Goal: Task Accomplishment & Management: Use online tool/utility

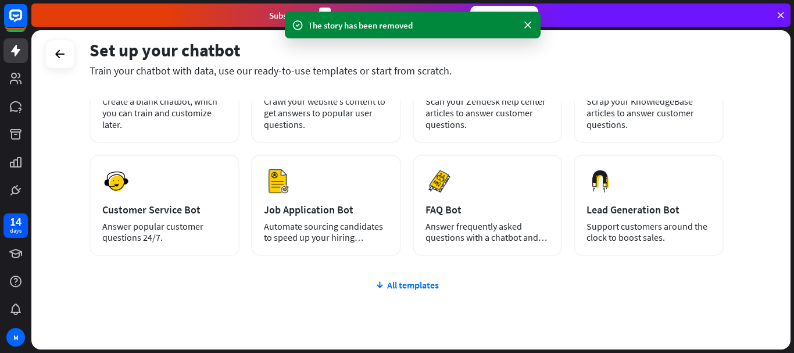
scroll to position [155, 0]
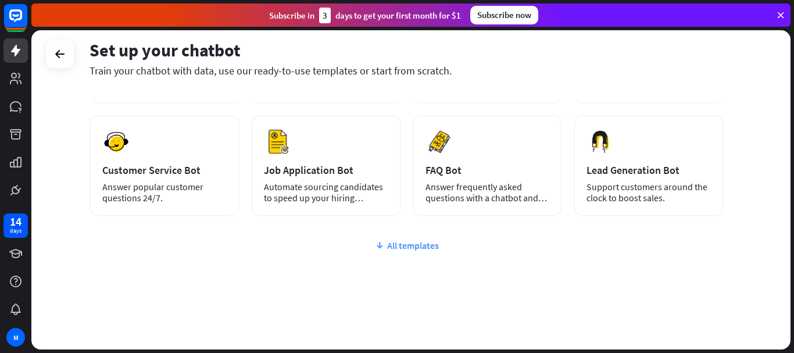
click at [409, 247] on div "All templates" at bounding box center [407, 245] width 634 height 12
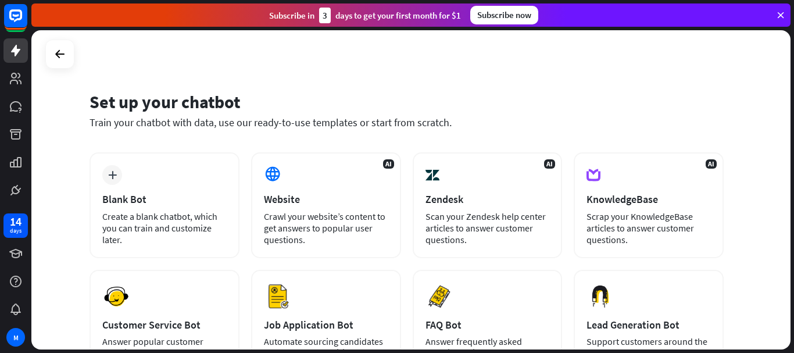
scroll to position [0, 0]
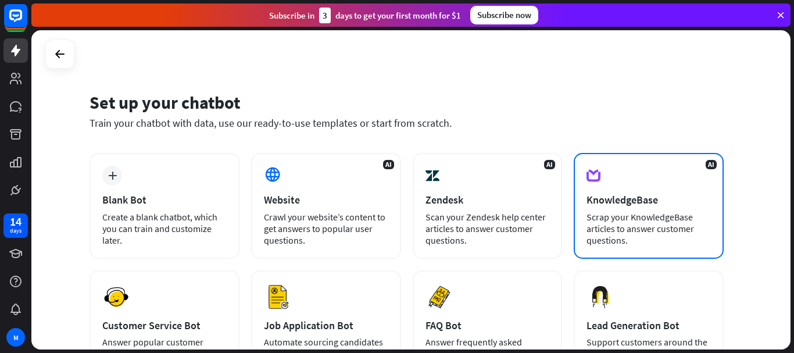
click at [635, 169] on div "AI KnowledgeBase Scrap your KnowledgeBase articles to answer customer questions." at bounding box center [649, 206] width 150 height 106
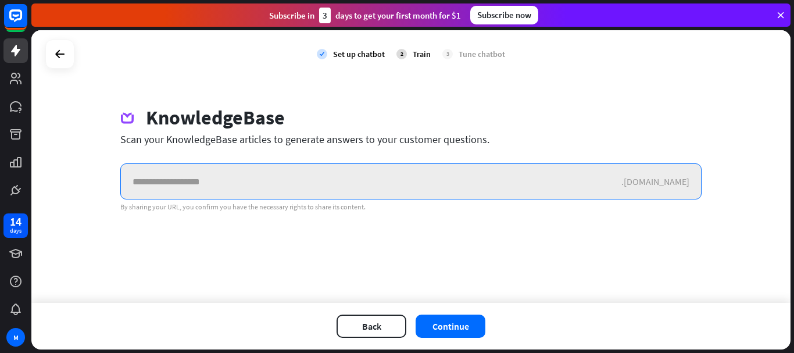
paste input "**********"
type input "**********"
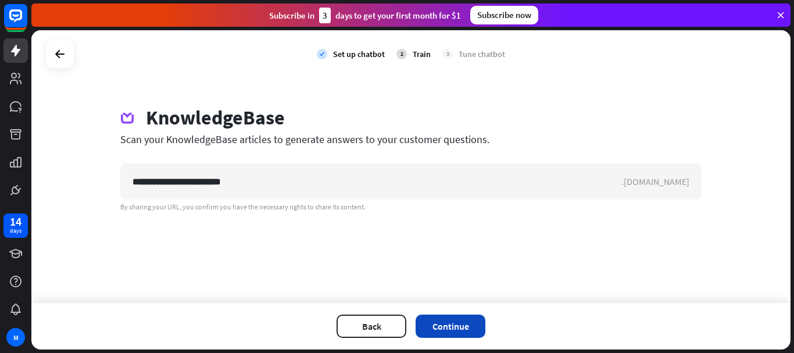
click at [455, 324] on button "Continue" at bounding box center [451, 325] width 70 height 23
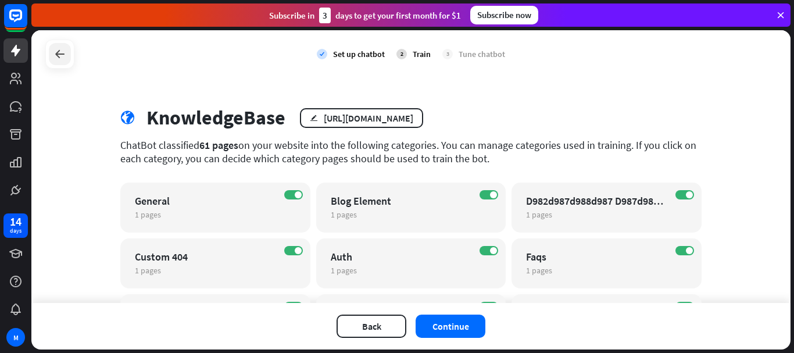
click at [67, 60] on div at bounding box center [60, 54] width 22 height 22
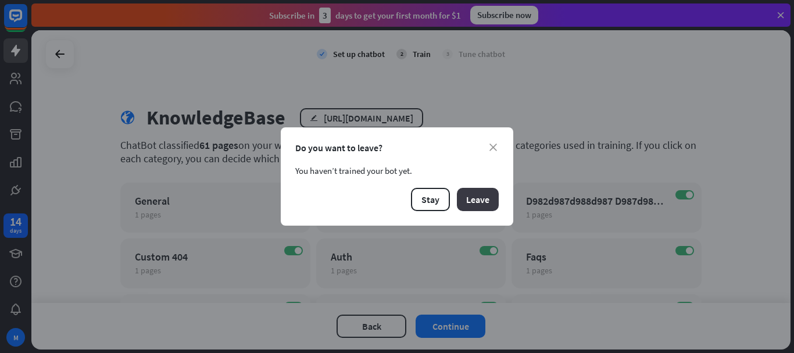
click at [479, 202] on button "Leave" at bounding box center [478, 199] width 42 height 23
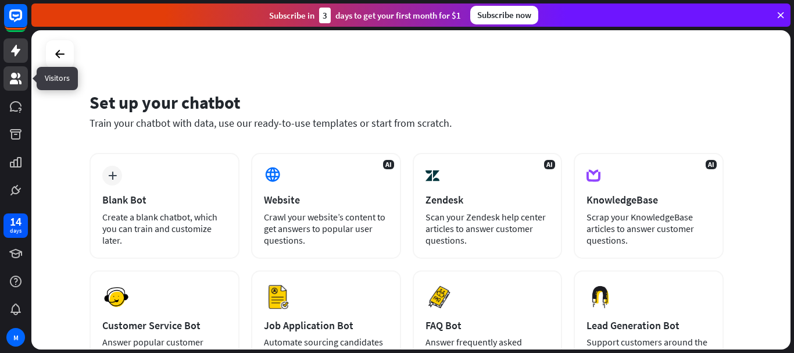
click at [15, 82] on icon at bounding box center [16, 79] width 12 height 12
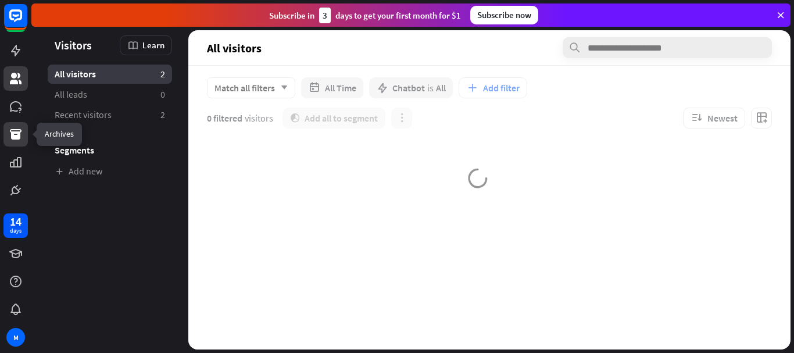
click at [16, 134] on icon at bounding box center [16, 134] width 12 height 10
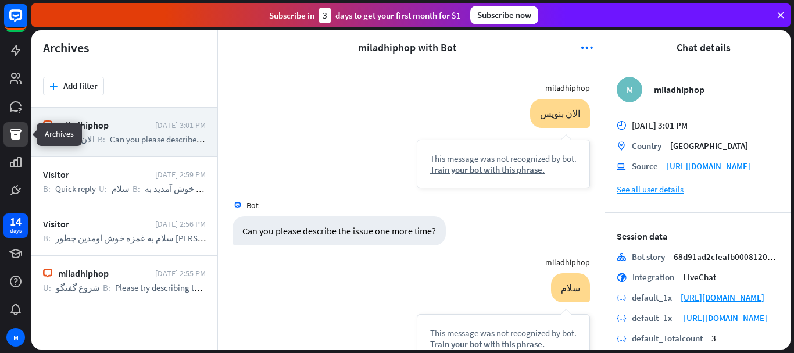
scroll to position [262, 0]
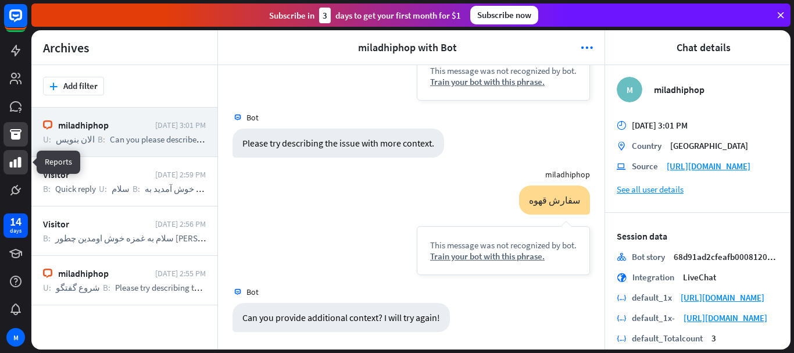
click at [20, 170] on link at bounding box center [15, 162] width 24 height 24
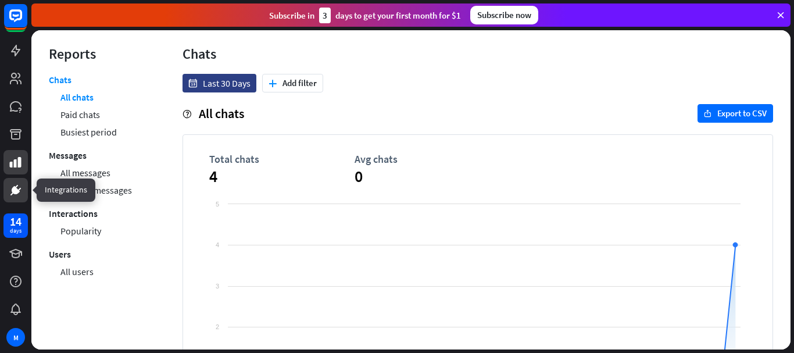
click at [16, 194] on icon at bounding box center [16, 190] width 8 height 8
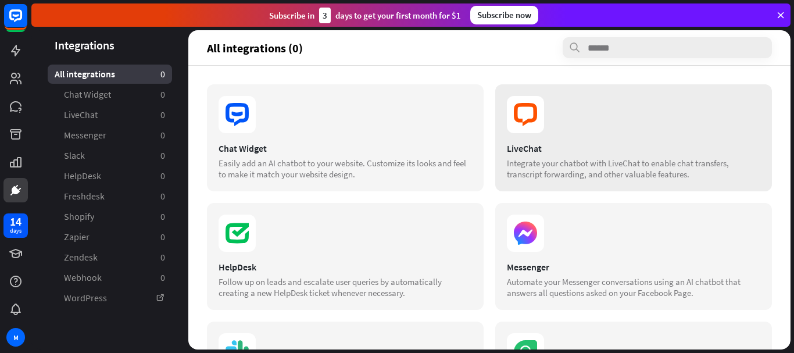
click at [559, 102] on section at bounding box center [633, 114] width 253 height 37
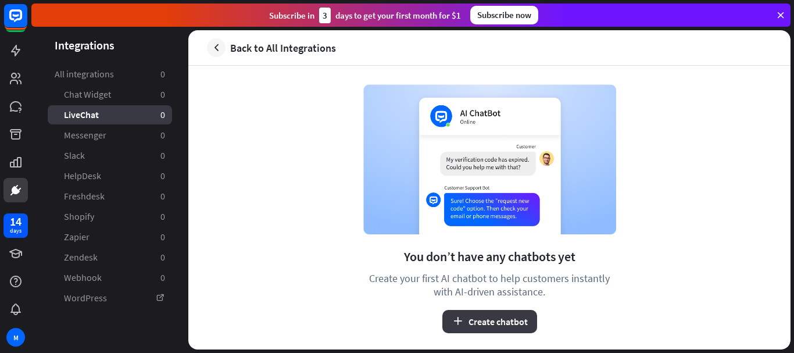
click at [494, 321] on button "Create chatbot" at bounding box center [489, 321] width 95 height 23
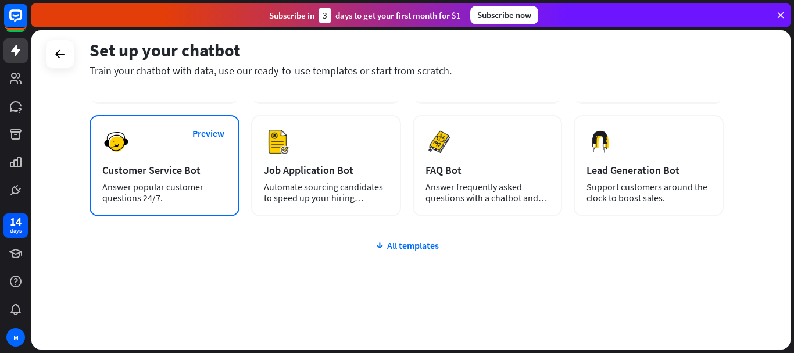
scroll to position [162, 0]
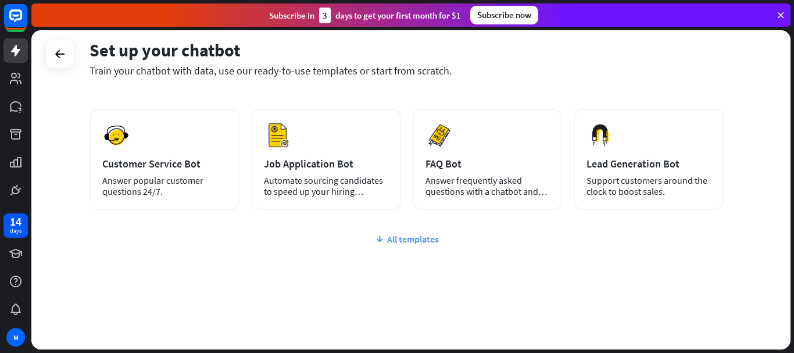
click at [400, 239] on div "All templates" at bounding box center [407, 239] width 634 height 12
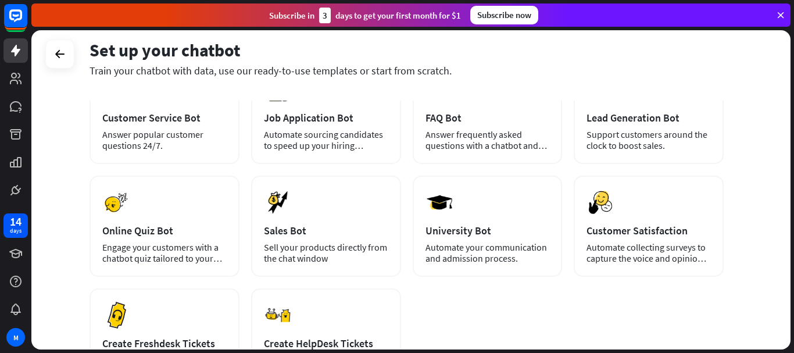
scroll to position [0, 0]
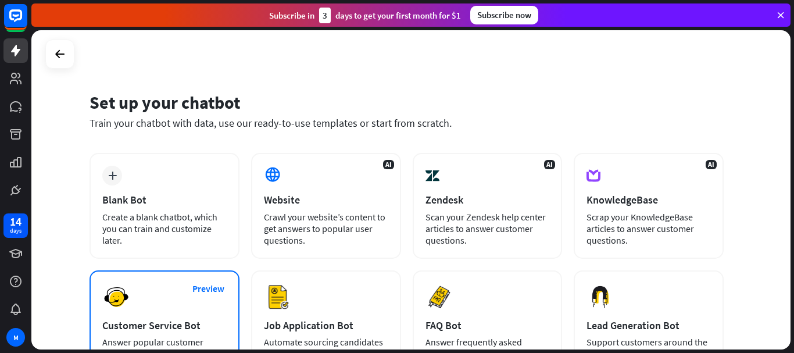
click at [165, 313] on div "Preview Customer Service Bot Answer popular customer questions 24/7." at bounding box center [165, 320] width 150 height 101
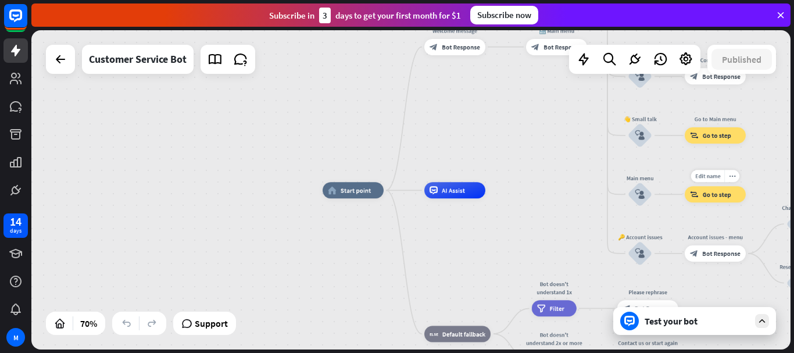
click at [716, 196] on span "Go to step" at bounding box center [717, 194] width 28 height 8
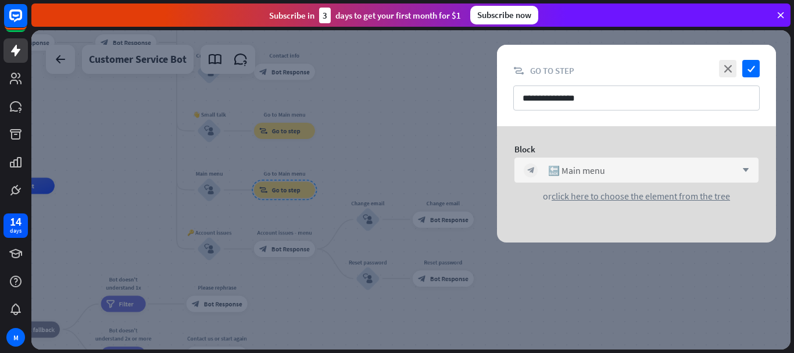
click at [744, 164] on div "block_bot_response 🔙 Main menu arrow_down" at bounding box center [636, 170] width 244 height 25
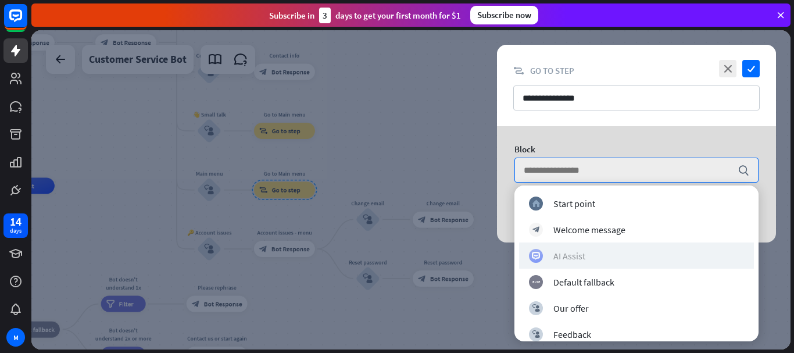
click at [581, 257] on div "AI Assist" at bounding box center [569, 256] width 32 height 12
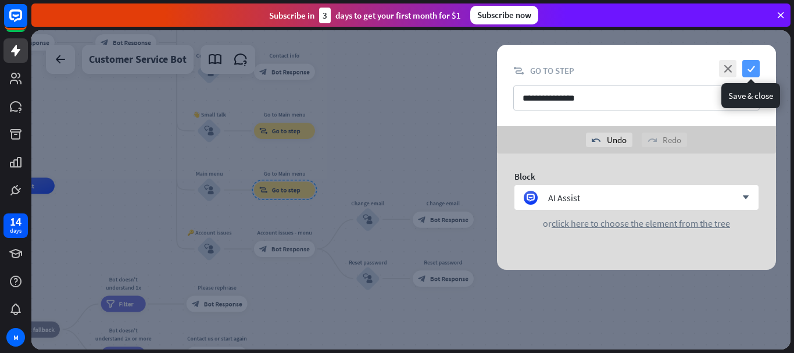
click at [754, 69] on icon "check" at bounding box center [750, 68] width 17 height 17
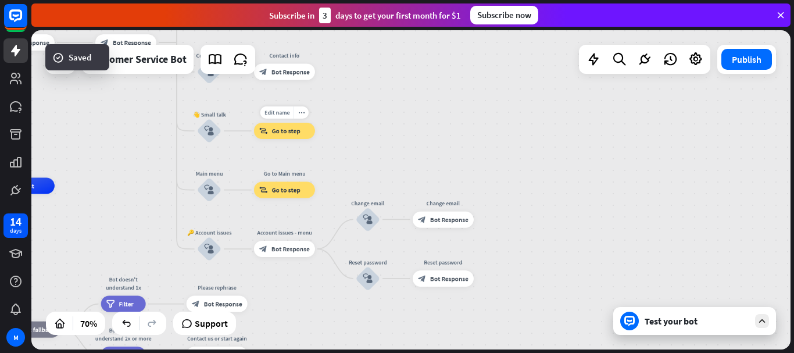
click at [289, 131] on span "Go to step" at bounding box center [286, 131] width 28 height 8
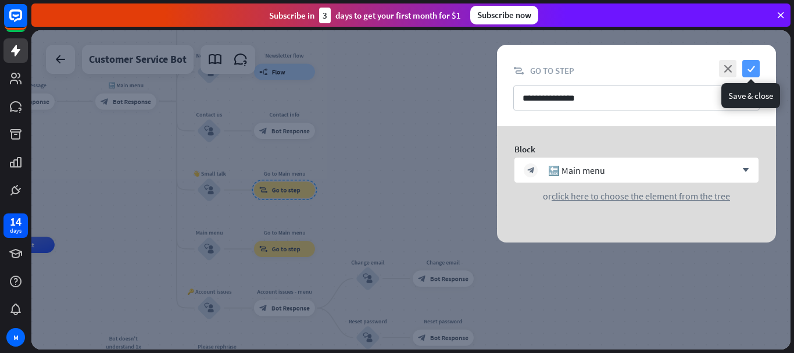
click at [755, 68] on icon "check" at bounding box center [750, 68] width 17 height 17
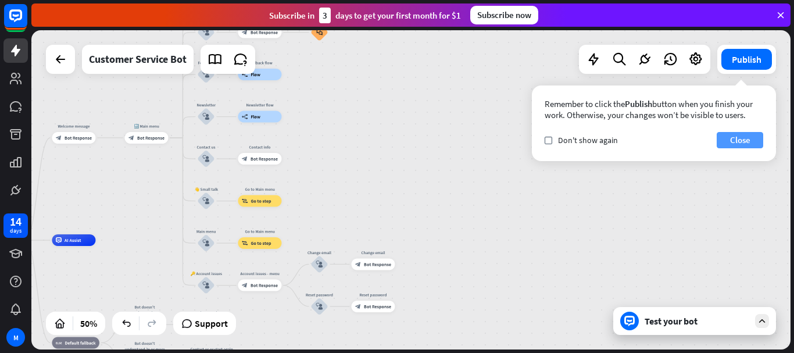
click at [752, 137] on button "Close" at bounding box center [740, 140] width 47 height 16
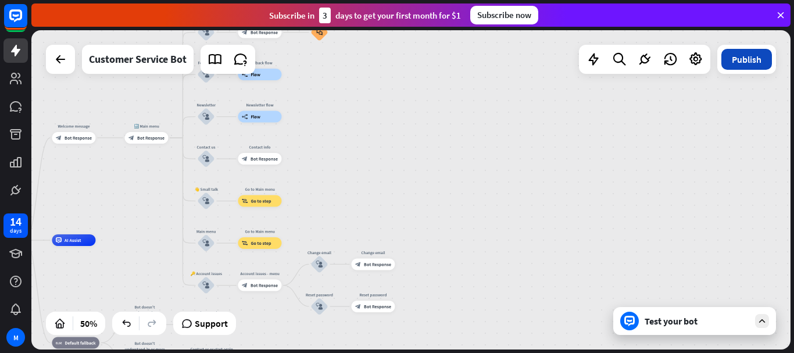
click at [755, 56] on button "Publish" at bounding box center [746, 59] width 51 height 21
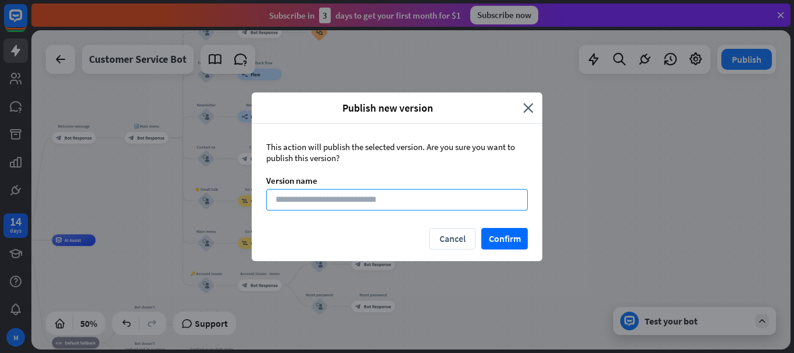
click at [320, 200] on input at bounding box center [397, 200] width 262 height 22
type input "******"
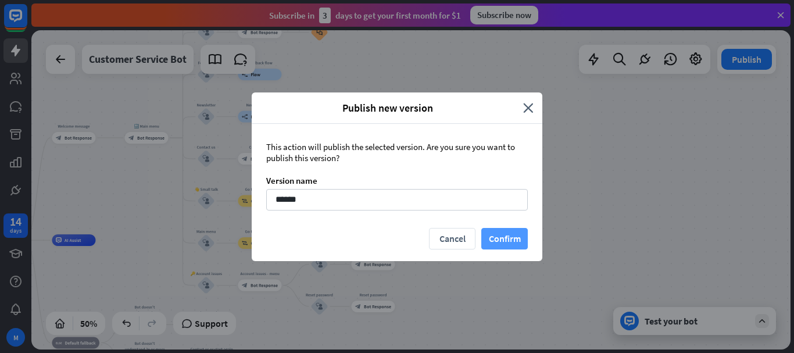
click at [510, 241] on button "Confirm" at bounding box center [504, 239] width 47 height 22
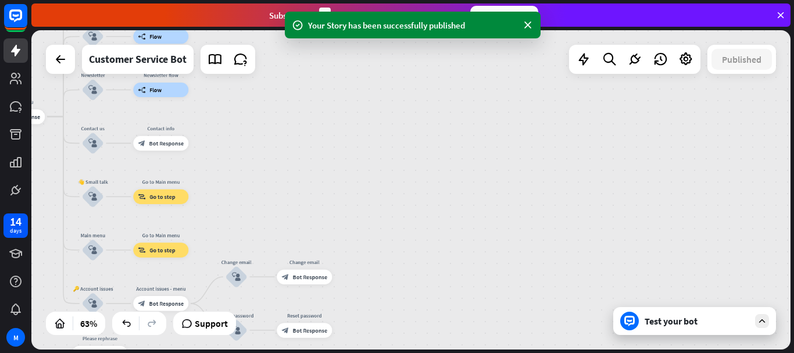
click at [761, 320] on icon at bounding box center [762, 321] width 10 height 10
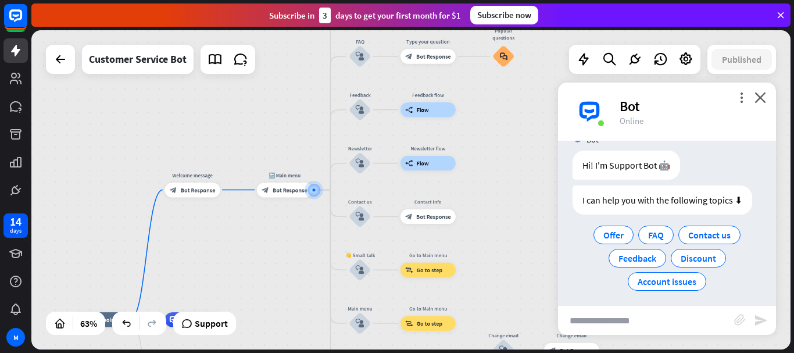
scroll to position [29, 0]
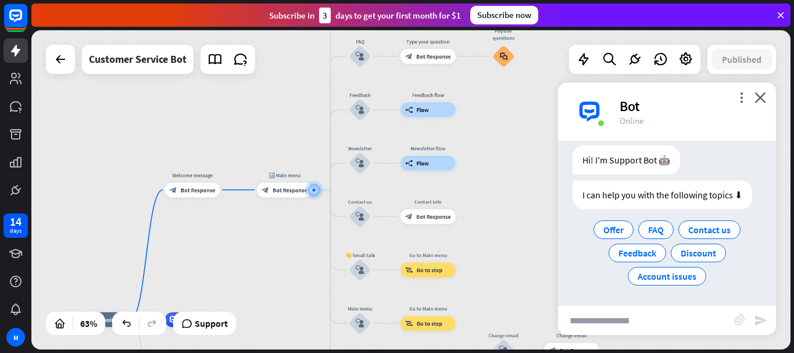
click at [632, 310] on input "text" at bounding box center [646, 320] width 176 height 29
type input "****"
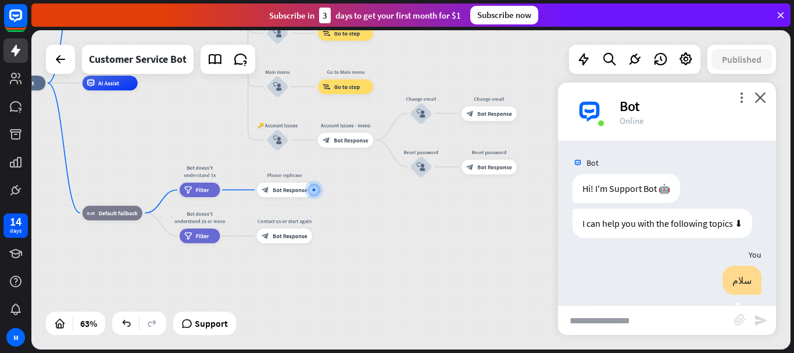
scroll to position [0, 0]
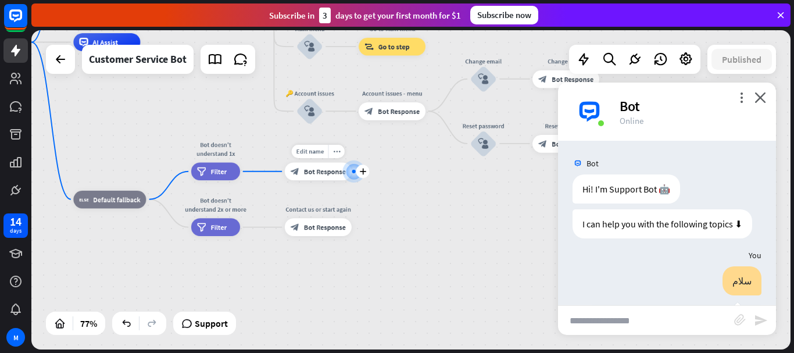
click at [331, 174] on span "Bot Response" at bounding box center [325, 171] width 42 height 9
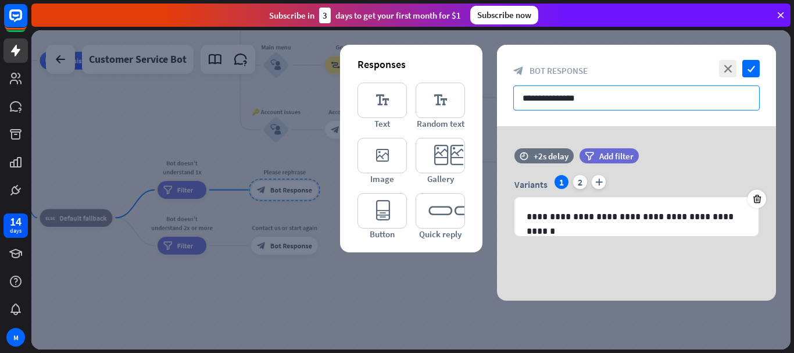
click at [604, 96] on input "**********" at bounding box center [636, 97] width 246 height 25
drag, startPoint x: 604, startPoint y: 96, endPoint x: 498, endPoint y: 89, distance: 106.6
click at [498, 89] on div "**********" at bounding box center [636, 85] width 279 height 81
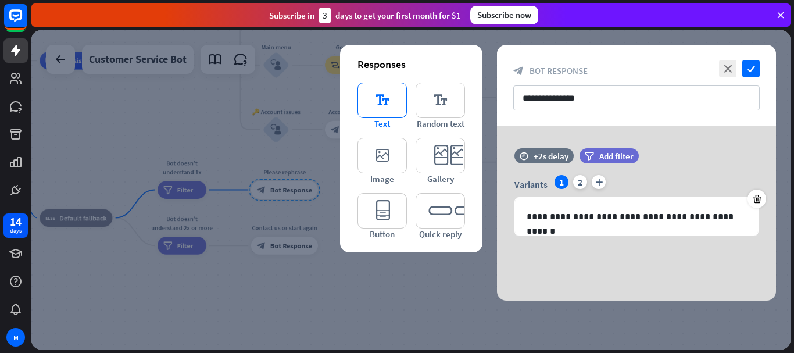
click at [377, 93] on icon "editor_text" at bounding box center [381, 100] width 49 height 35
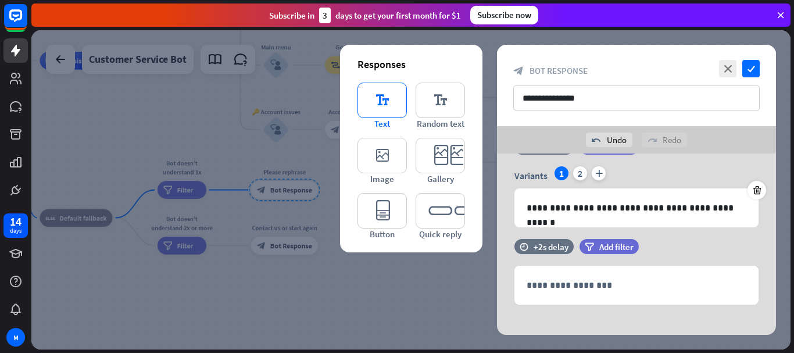
scroll to position [47, 0]
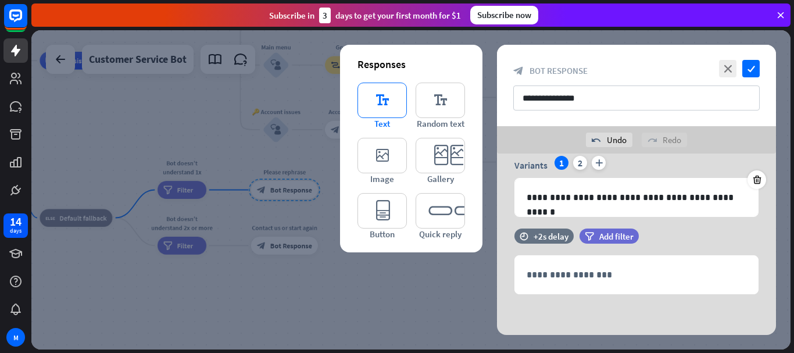
click at [377, 93] on icon "editor_text" at bounding box center [381, 100] width 49 height 35
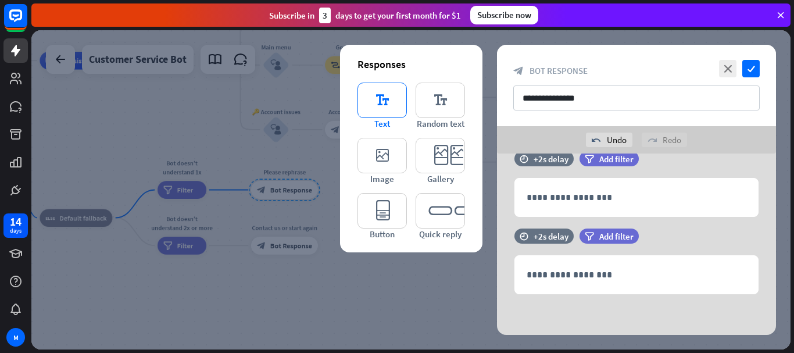
click at [377, 93] on icon "editor_text" at bounding box center [381, 100] width 49 height 35
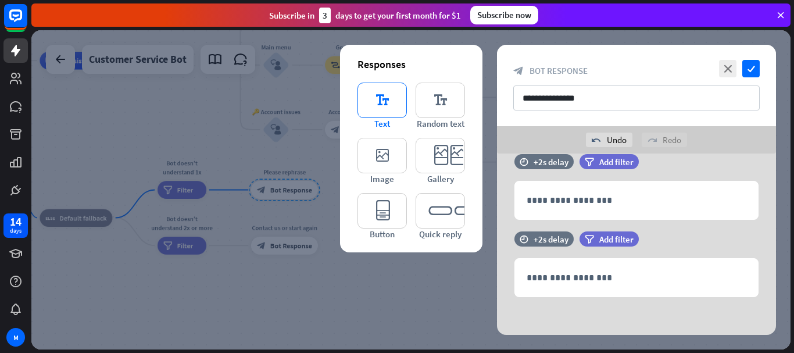
click at [377, 93] on icon "editor_text" at bounding box center [381, 100] width 49 height 35
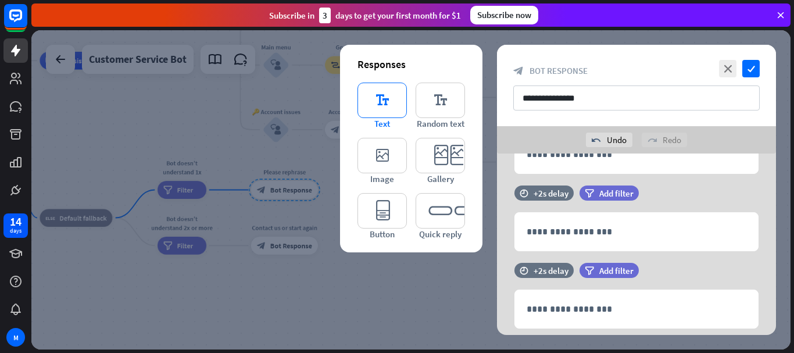
click at [377, 93] on icon "editor_text" at bounding box center [381, 100] width 49 height 35
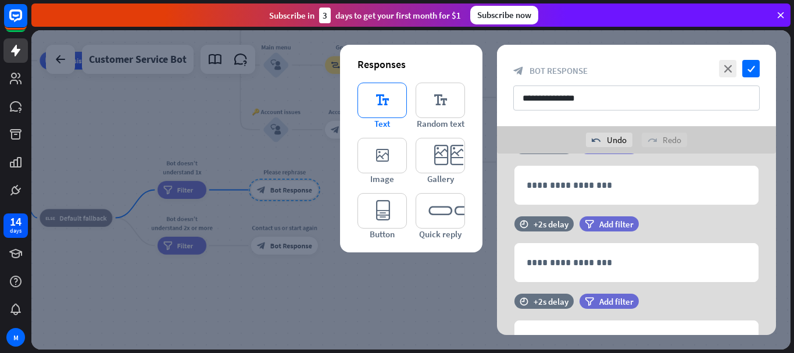
click at [377, 93] on icon "editor_text" at bounding box center [381, 100] width 49 height 35
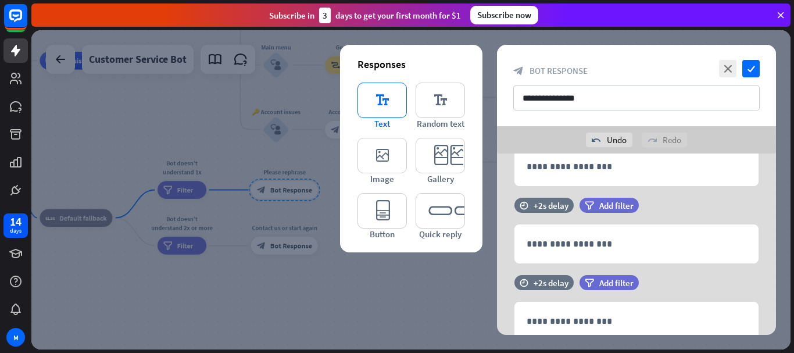
click at [377, 93] on icon "editor_text" at bounding box center [381, 100] width 49 height 35
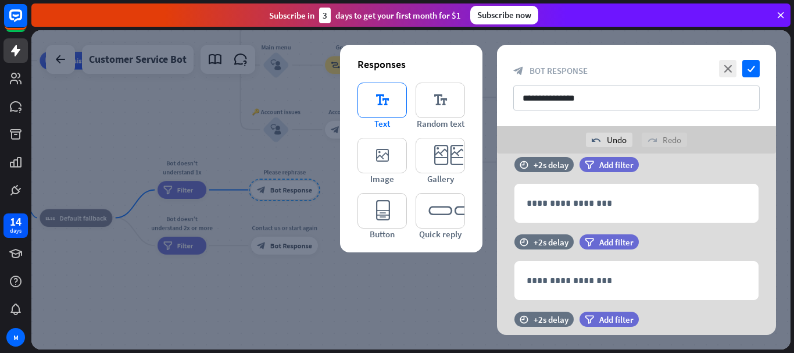
click at [377, 93] on icon "editor_text" at bounding box center [381, 100] width 49 height 35
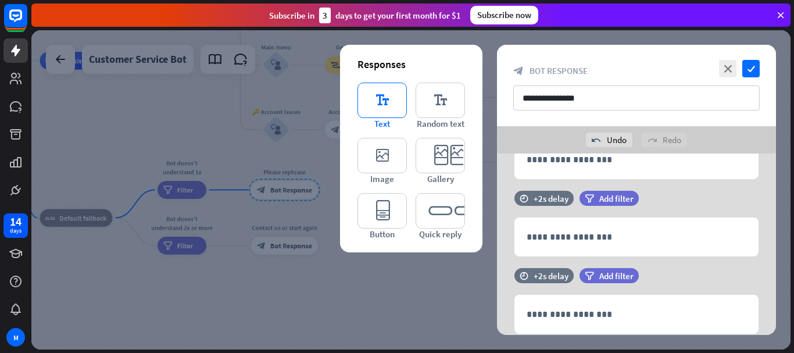
click at [377, 93] on icon "editor_text" at bounding box center [381, 100] width 49 height 35
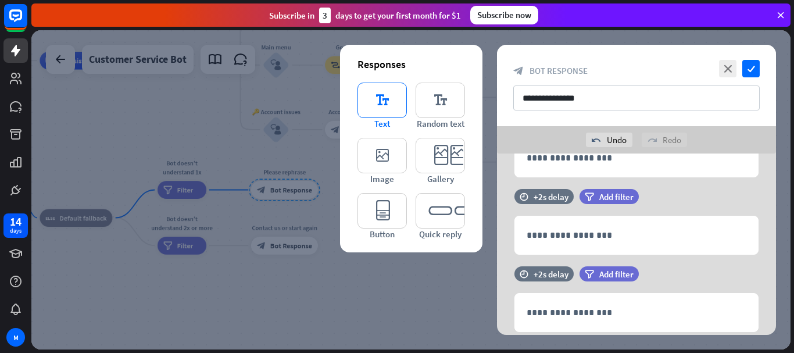
click at [377, 94] on icon "editor_text" at bounding box center [381, 100] width 49 height 35
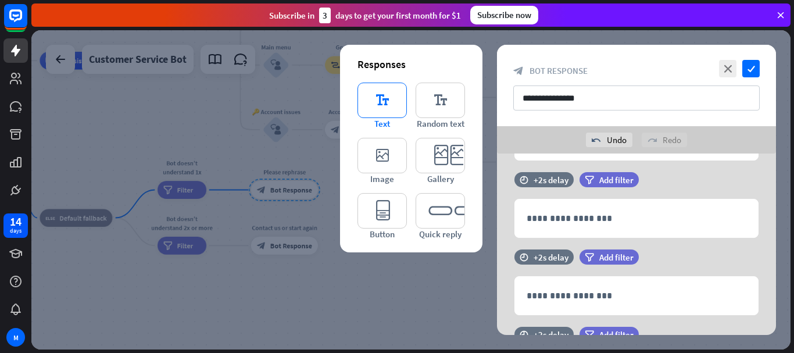
click at [376, 94] on icon "editor_text" at bounding box center [381, 100] width 49 height 35
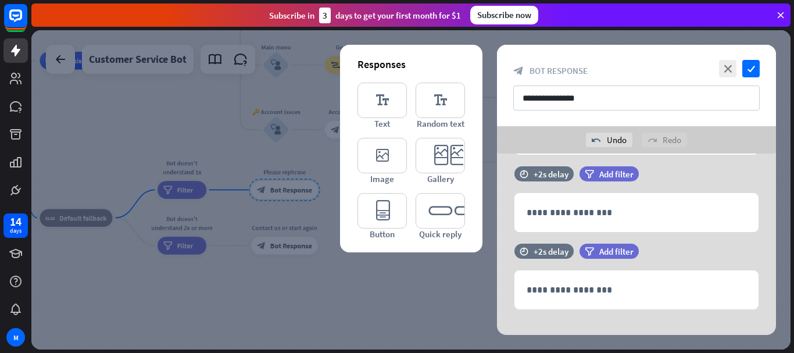
scroll to position [897, 0]
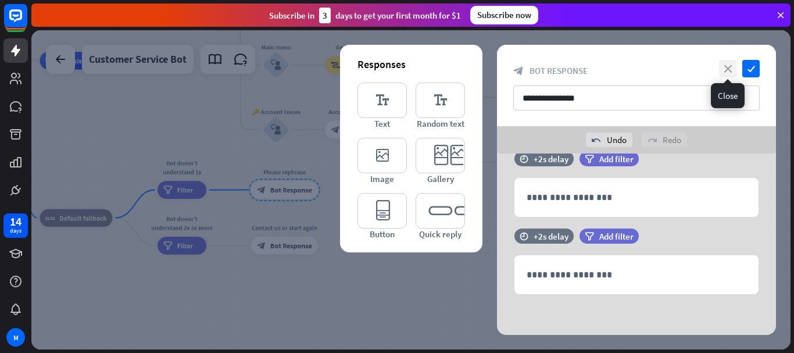
click at [723, 67] on icon "close" at bounding box center [727, 68] width 17 height 17
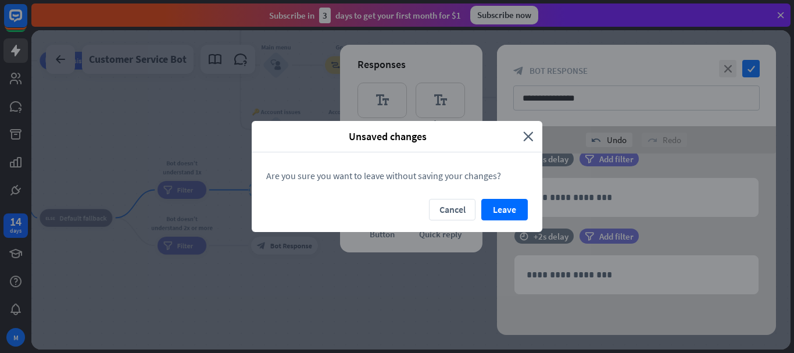
click at [491, 205] on button "Leave" at bounding box center [504, 210] width 47 height 22
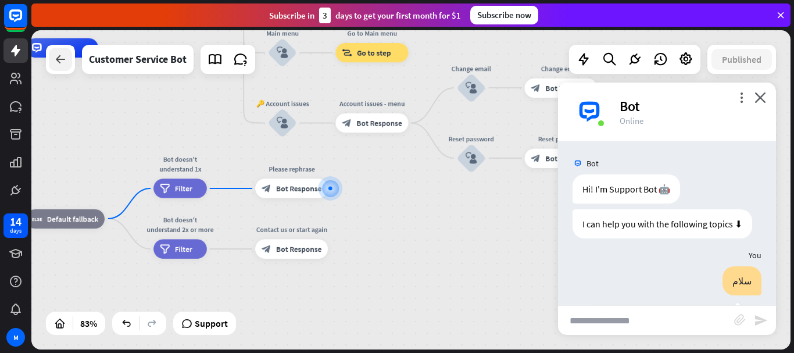
click at [56, 64] on icon at bounding box center [60, 59] width 14 height 14
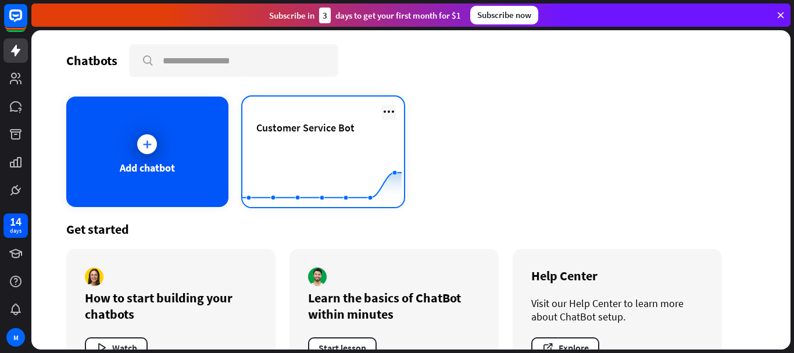
click at [387, 112] on icon at bounding box center [389, 112] width 14 height 14
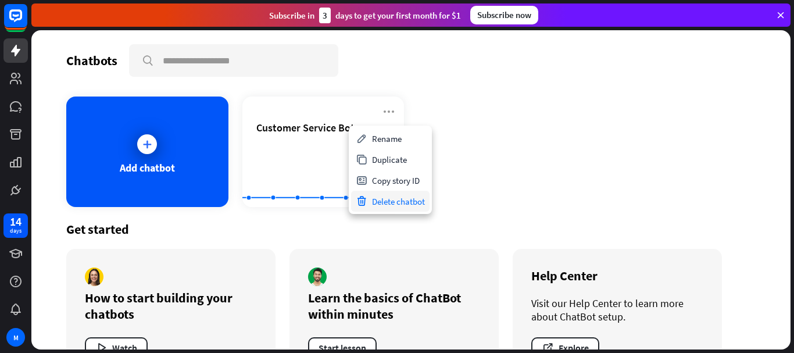
click at [396, 204] on div "Delete chatbot" at bounding box center [390, 201] width 78 height 21
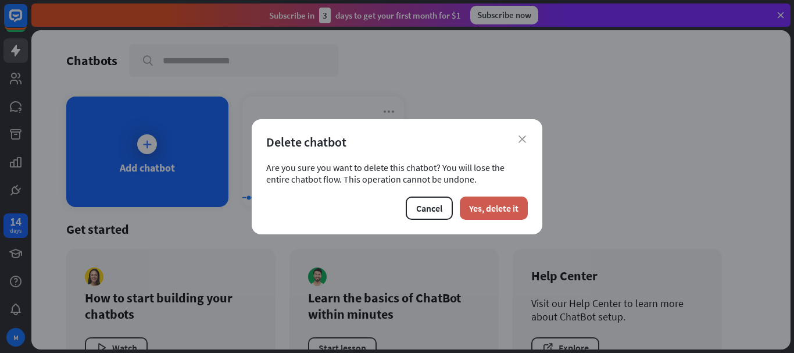
click at [511, 214] on button "Yes, delete it" at bounding box center [494, 207] width 68 height 23
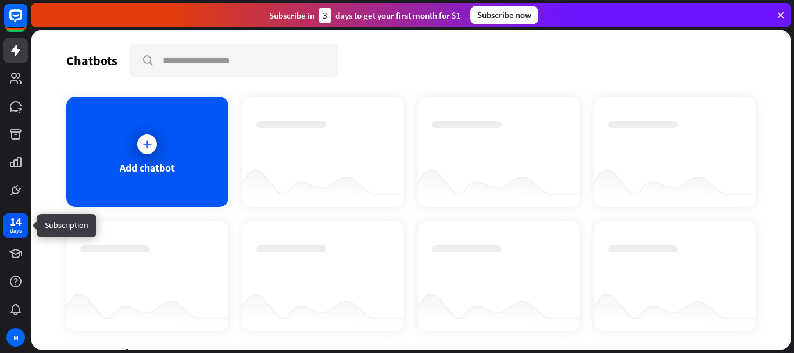
click at [11, 221] on div "14" at bounding box center [16, 221] width 12 height 10
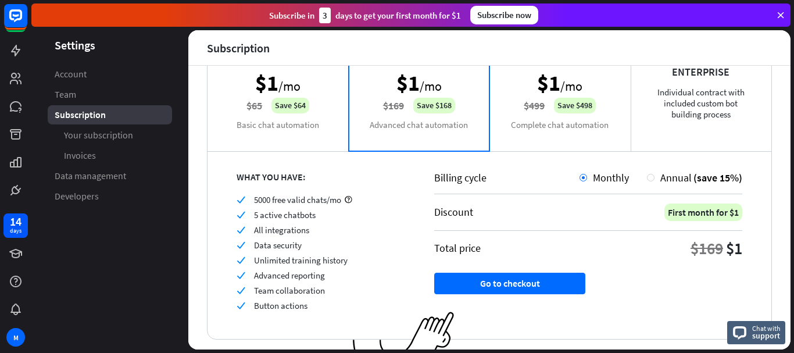
scroll to position [116, 0]
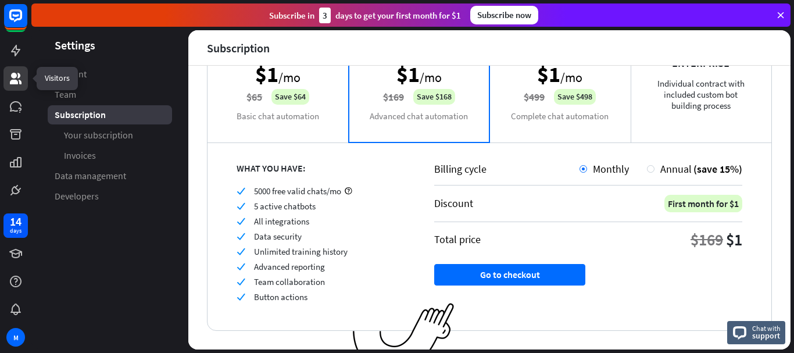
click at [13, 76] on icon at bounding box center [16, 79] width 12 height 12
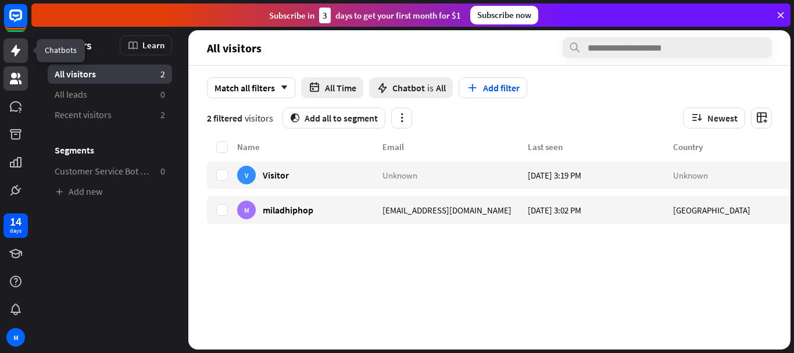
click at [15, 47] on icon at bounding box center [16, 51] width 14 height 14
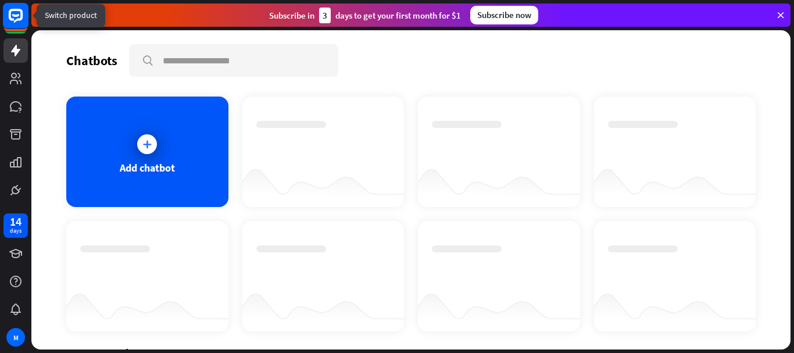
click at [19, 21] on rect at bounding box center [16, 16] width 26 height 26
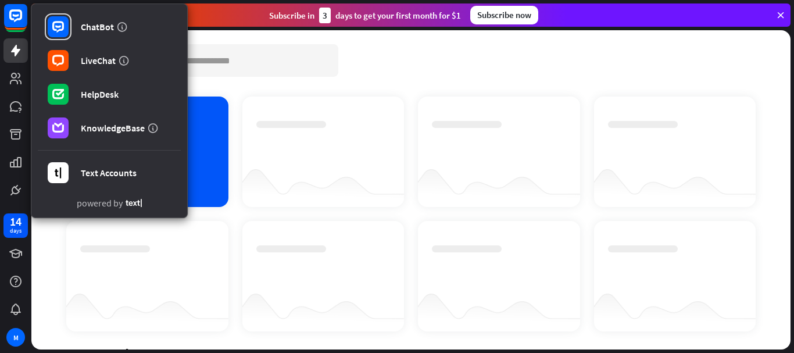
click at [378, 67] on div "Chatbots search" at bounding box center [410, 60] width 689 height 33
